Goal: Navigation & Orientation: Find specific page/section

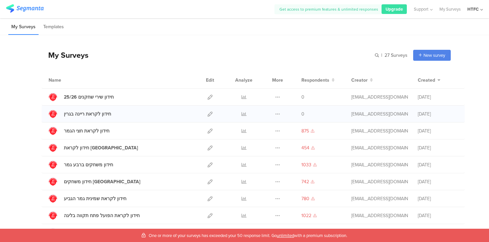
click at [271, 112] on div "Duplicate Export Delete" at bounding box center [277, 114] width 14 height 17
click at [274, 112] on div "Duplicate Export Delete" at bounding box center [277, 114] width 14 height 17
click at [279, 114] on icon at bounding box center [277, 114] width 5 height 5
click at [245, 115] on icon at bounding box center [243, 114] width 5 height 5
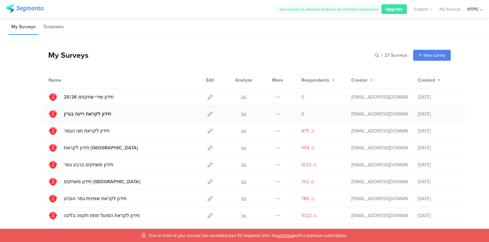
click at [93, 116] on div "חידון לקראת ריינה בגרין" at bounding box center [87, 114] width 47 height 7
click at [96, 96] on div "חידון שירי שחקנים 25/26" at bounding box center [89, 97] width 50 height 7
click at [98, 115] on div "חידון לקראת ריינה בגרין" at bounding box center [87, 114] width 47 height 7
click at [105, 94] on div "חידון שירי שחקנים 25/26" at bounding box center [89, 97] width 50 height 7
